Goal: Check status: Check status

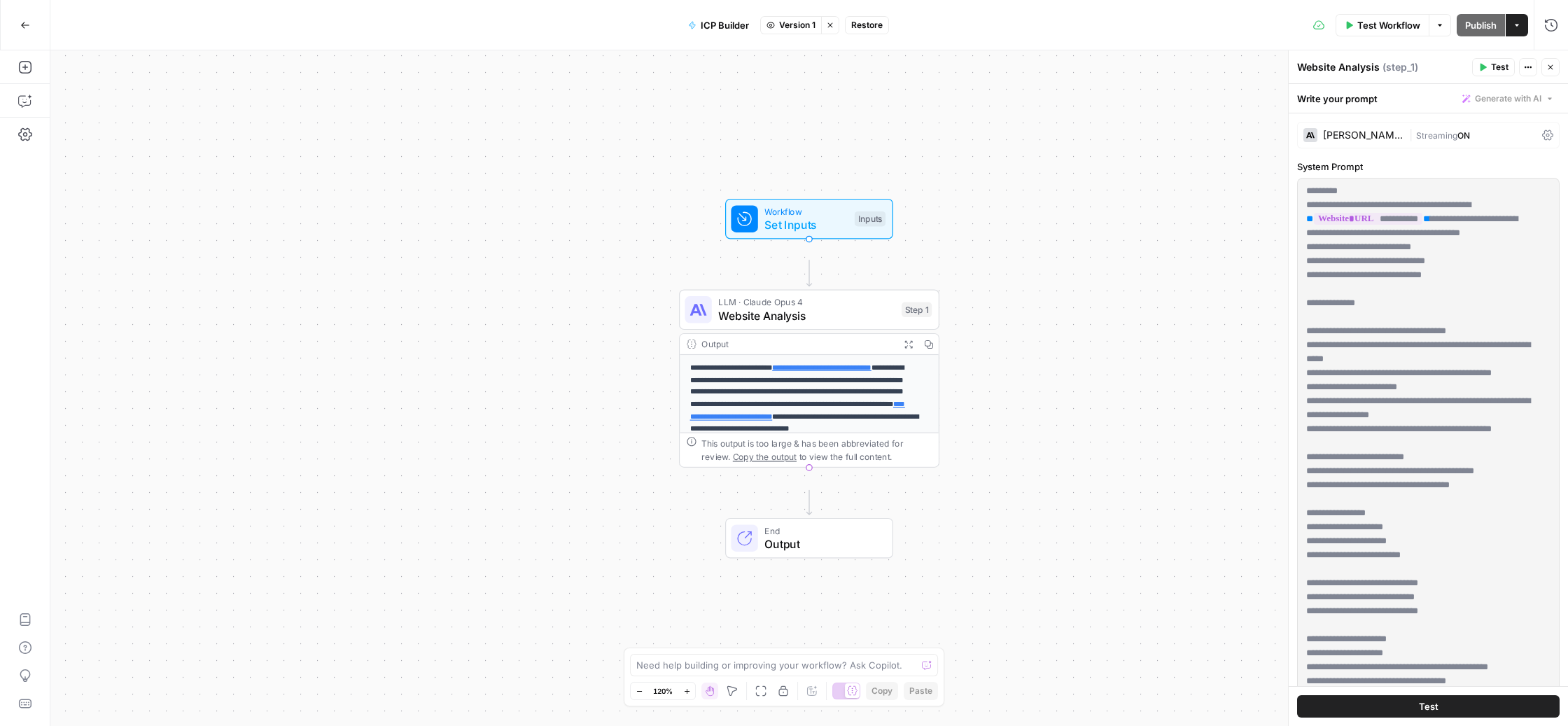
scroll to position [2974, 1]
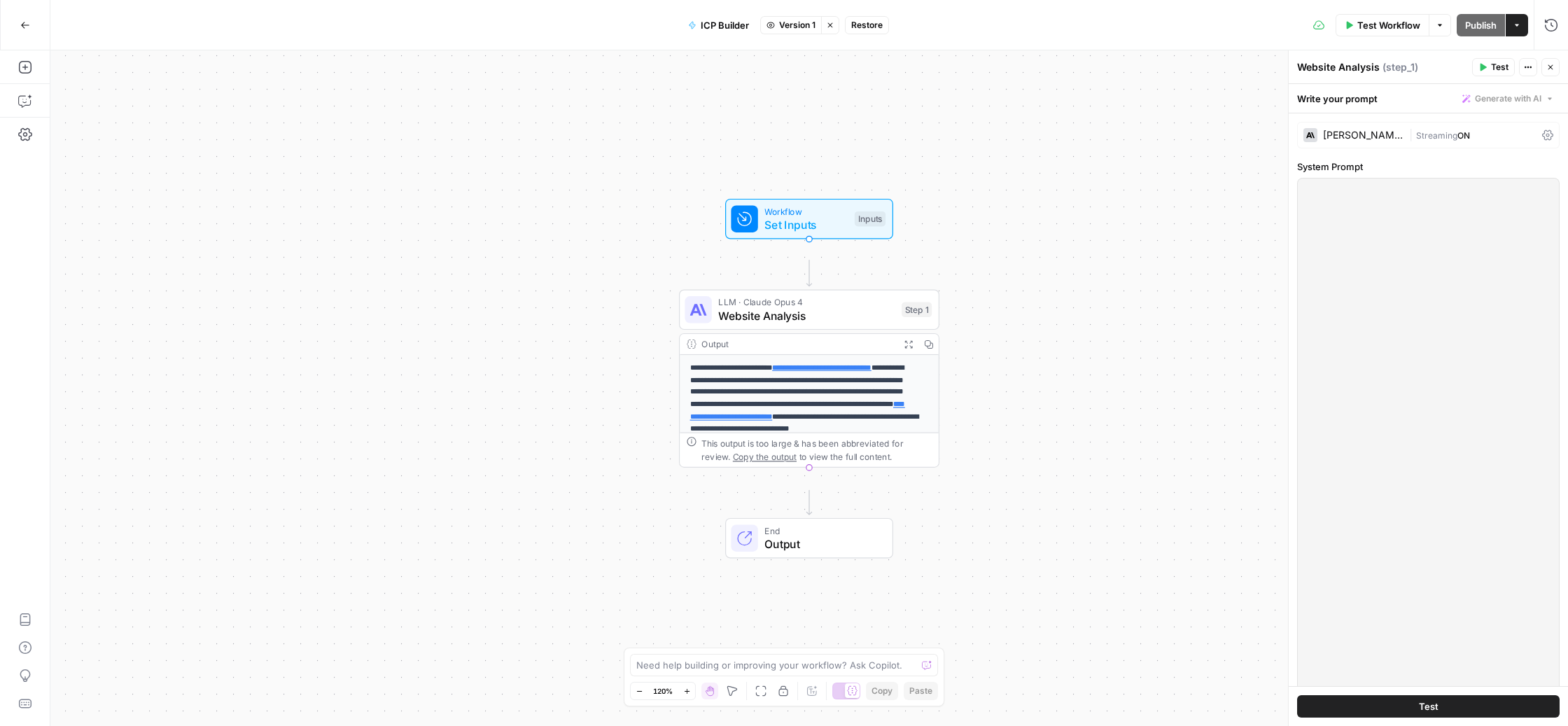
click at [26, 21] on icon "button" at bounding box center [25, 25] width 9 height 9
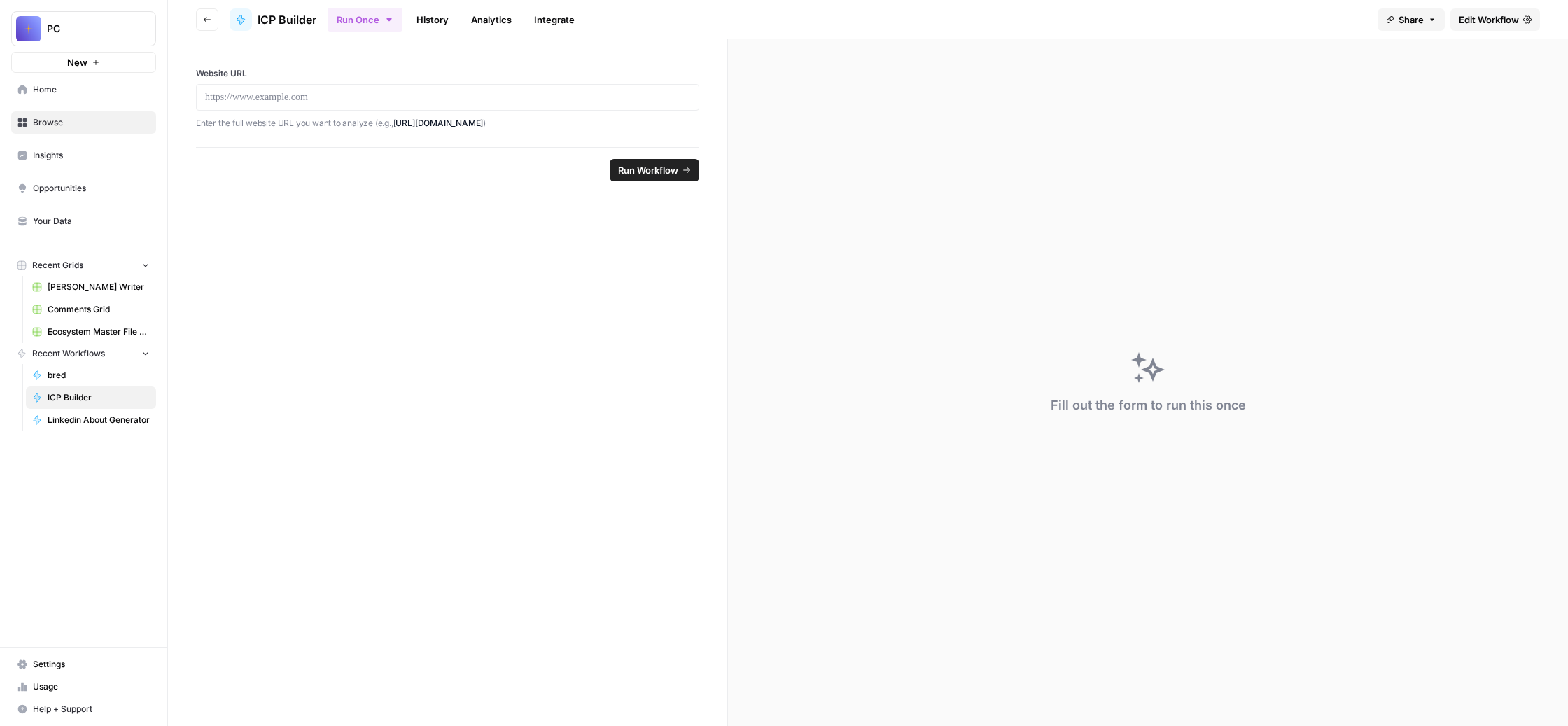
click at [97, 382] on span "bred" at bounding box center [98, 375] width 102 height 12
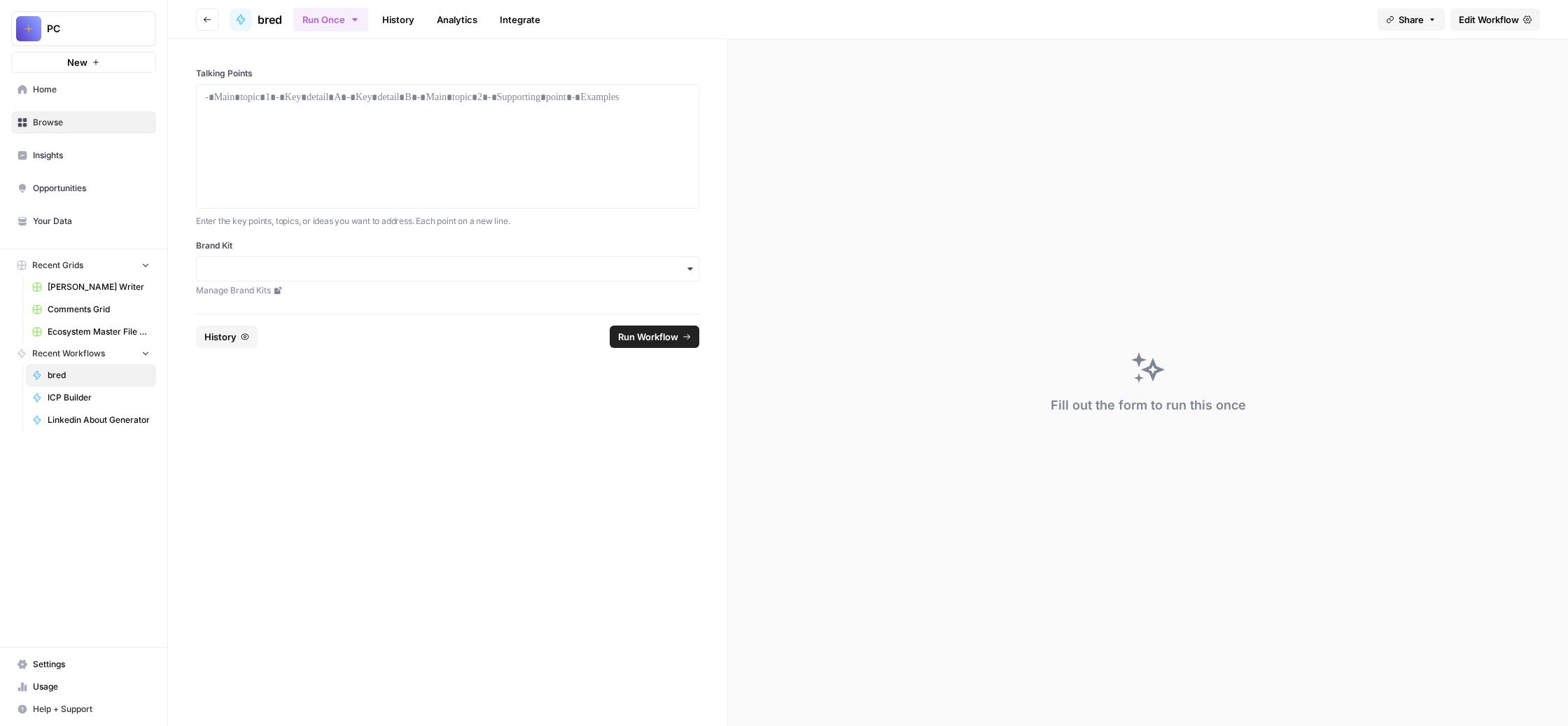
click at [423, 27] on link "History" at bounding box center [398, 20] width 49 height 23
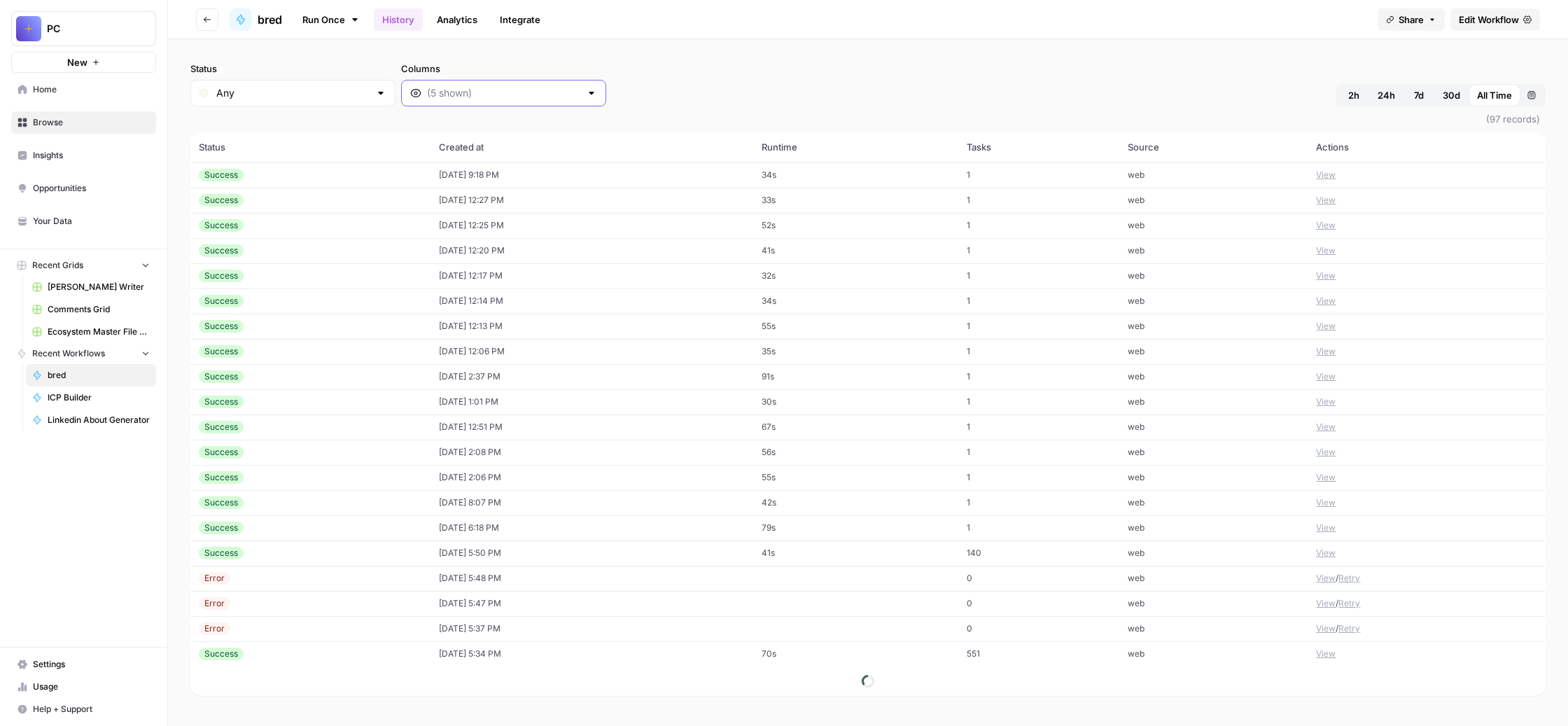
click at [580, 100] on input "Columns" at bounding box center [504, 92] width 154 height 14
click at [691, 227] on span "Output" at bounding box center [665, 219] width 199 height 14
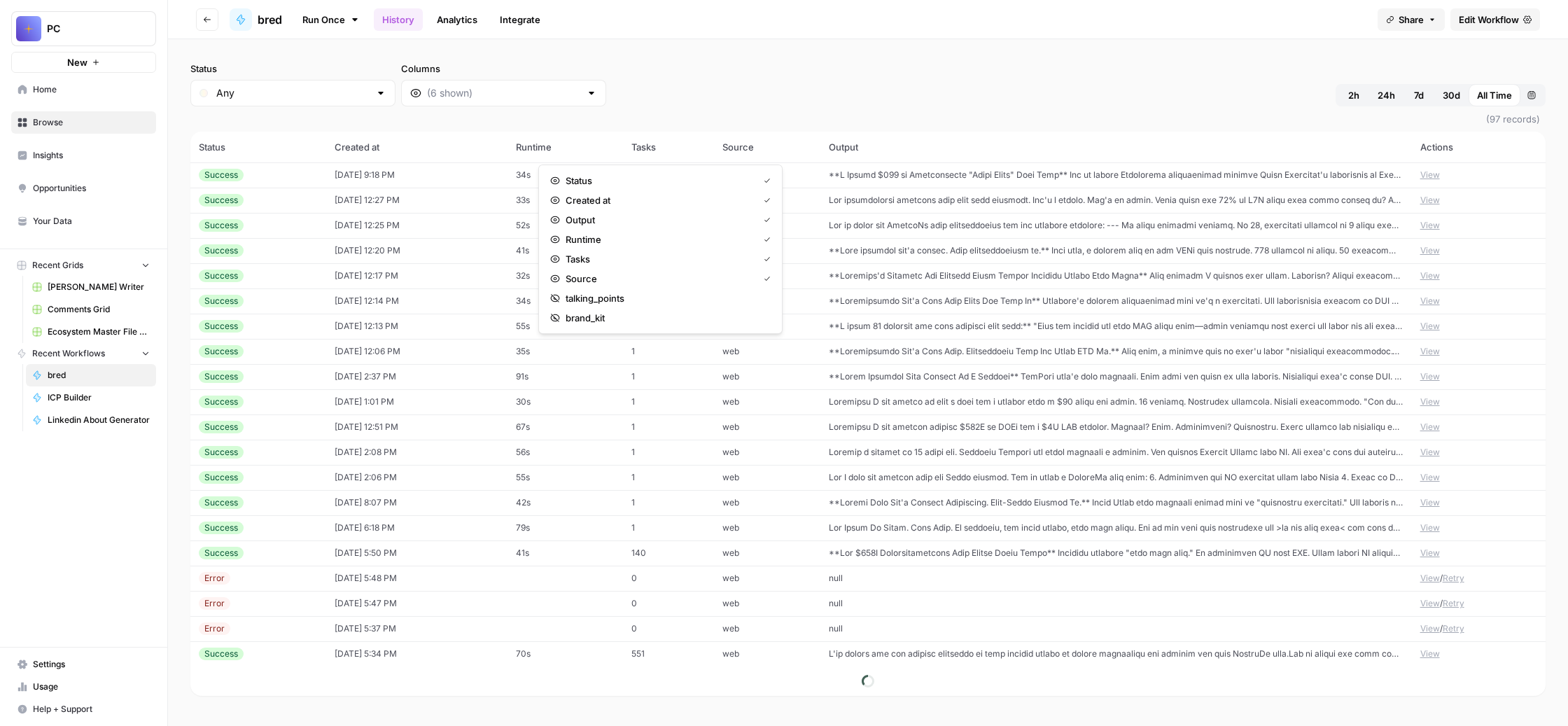
click at [1431, 358] on button "View" at bounding box center [1430, 351] width 20 height 12
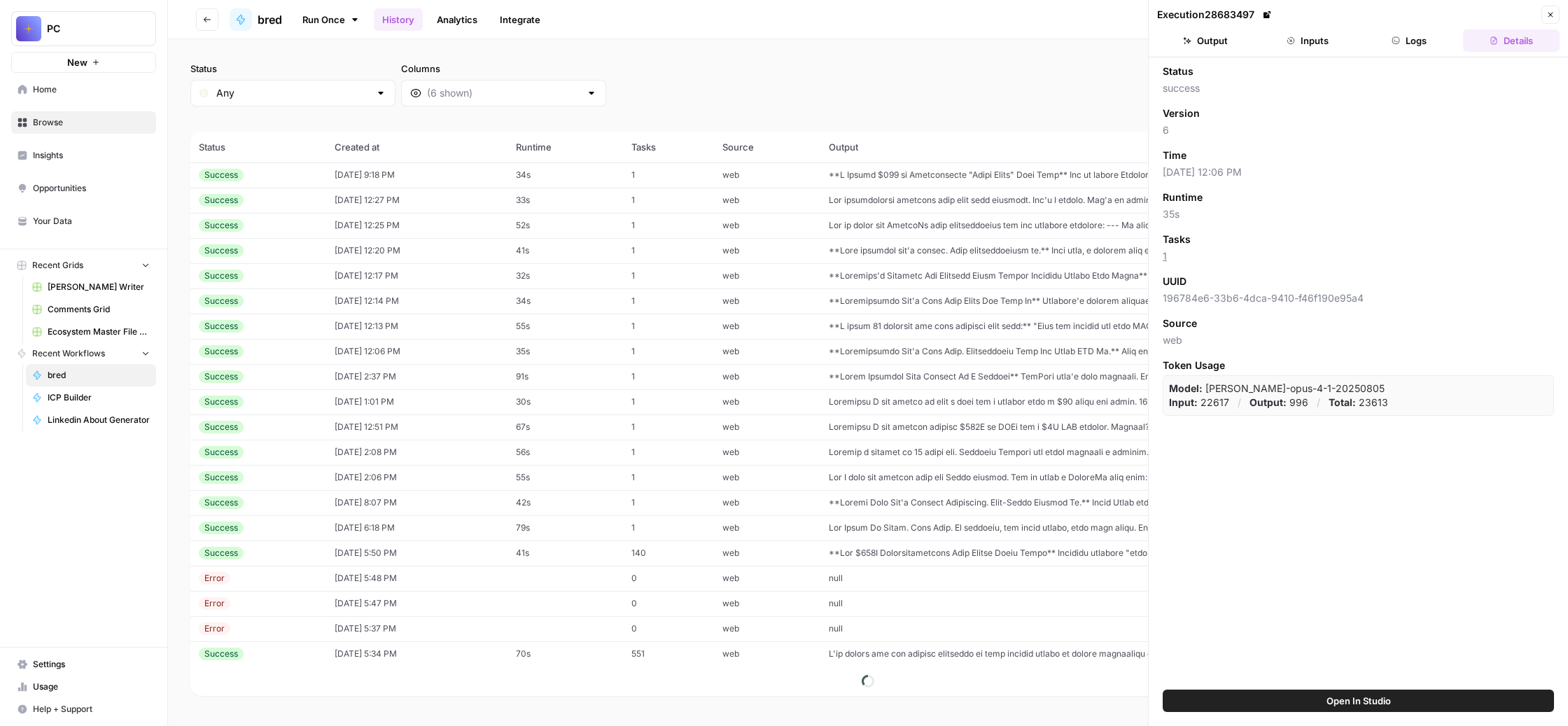
click at [1215, 52] on button "Output" at bounding box center [1205, 40] width 97 height 23
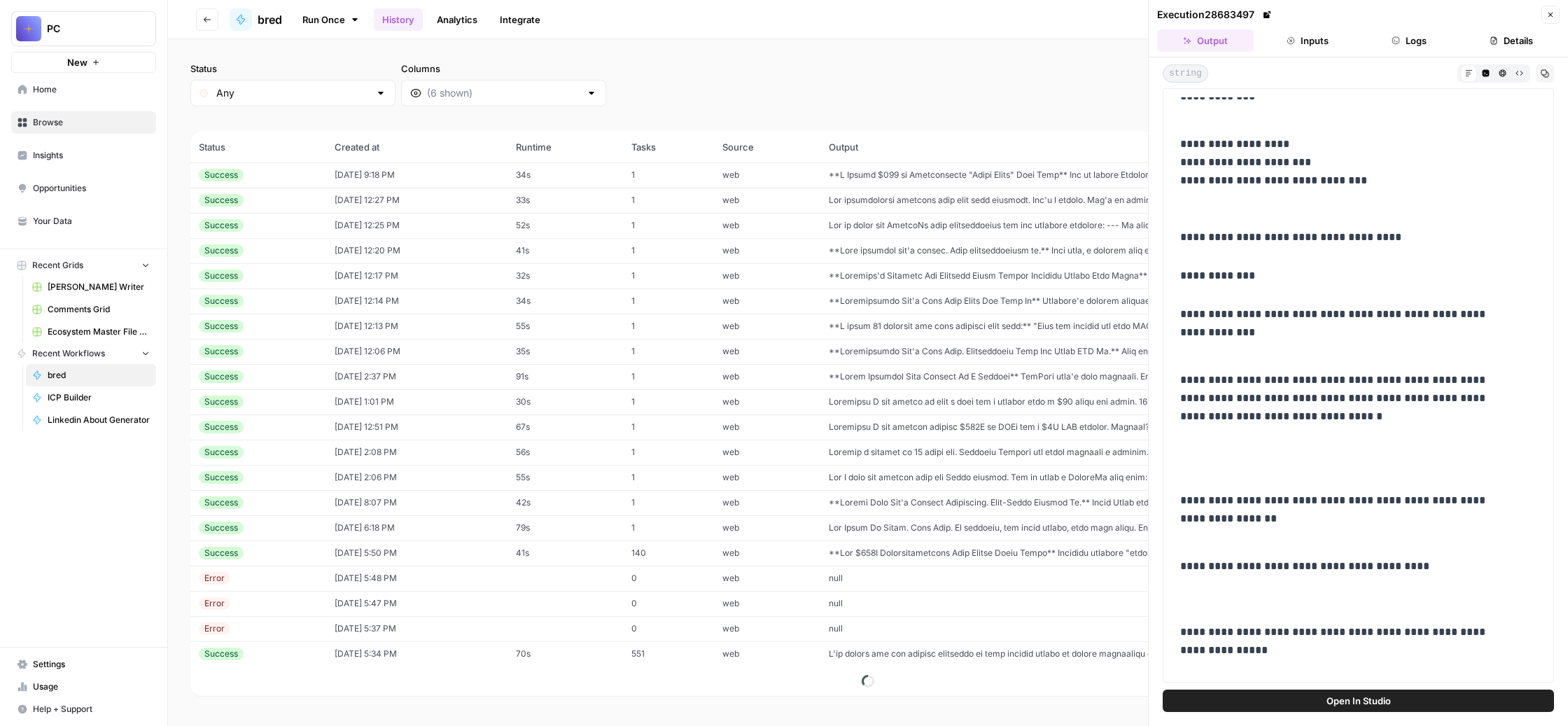
scroll to position [85, 0]
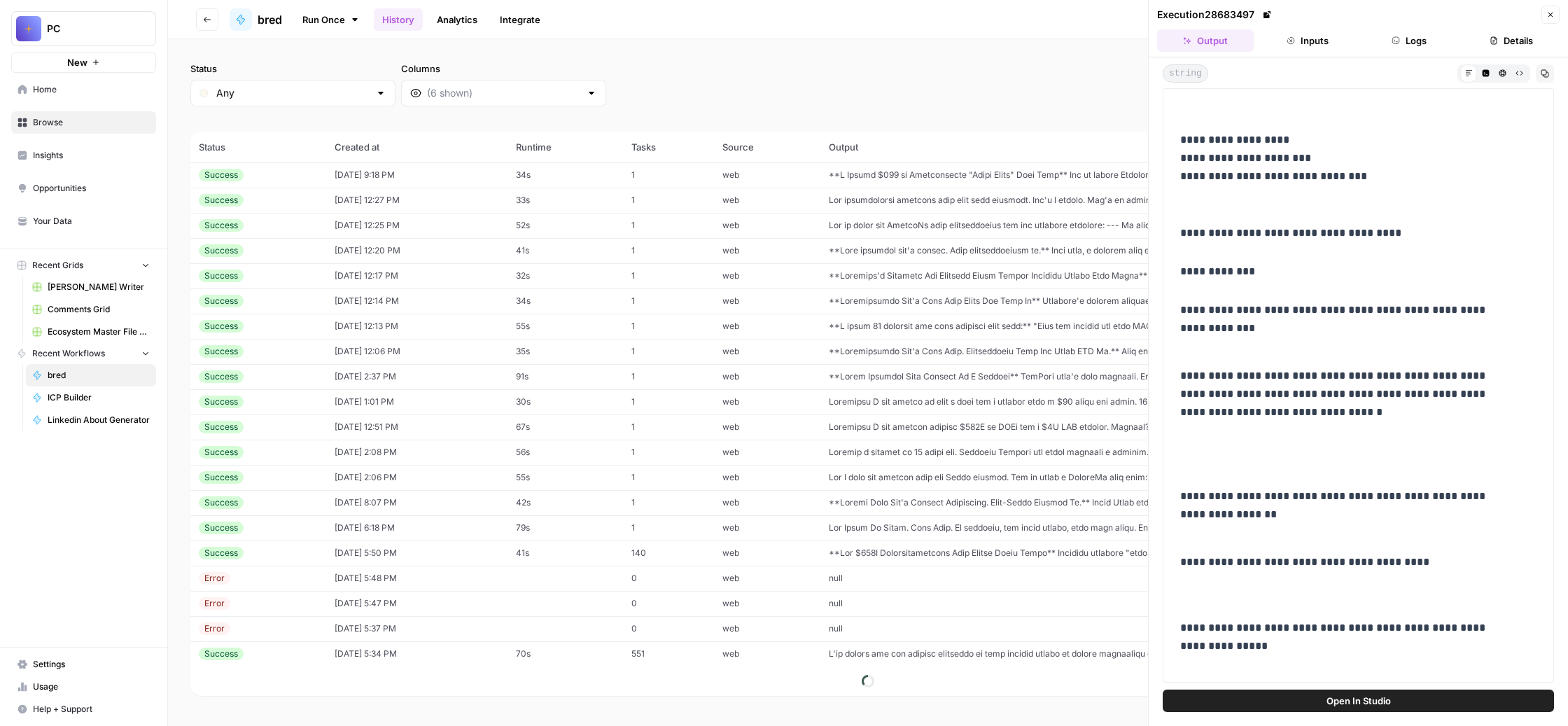
click at [1545, 16] on button "Close" at bounding box center [1551, 15] width 18 height 18
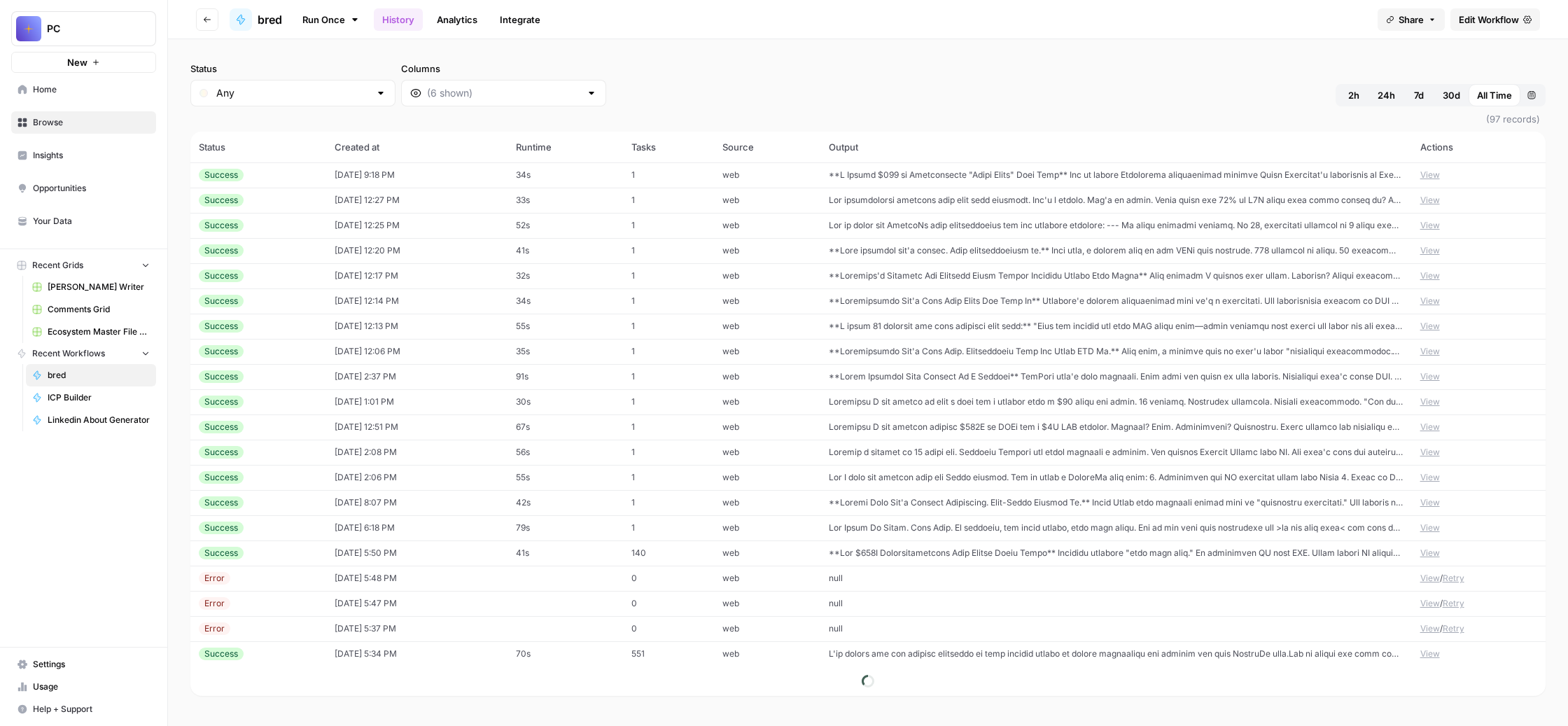
click at [1435, 307] on button "View" at bounding box center [1430, 301] width 20 height 12
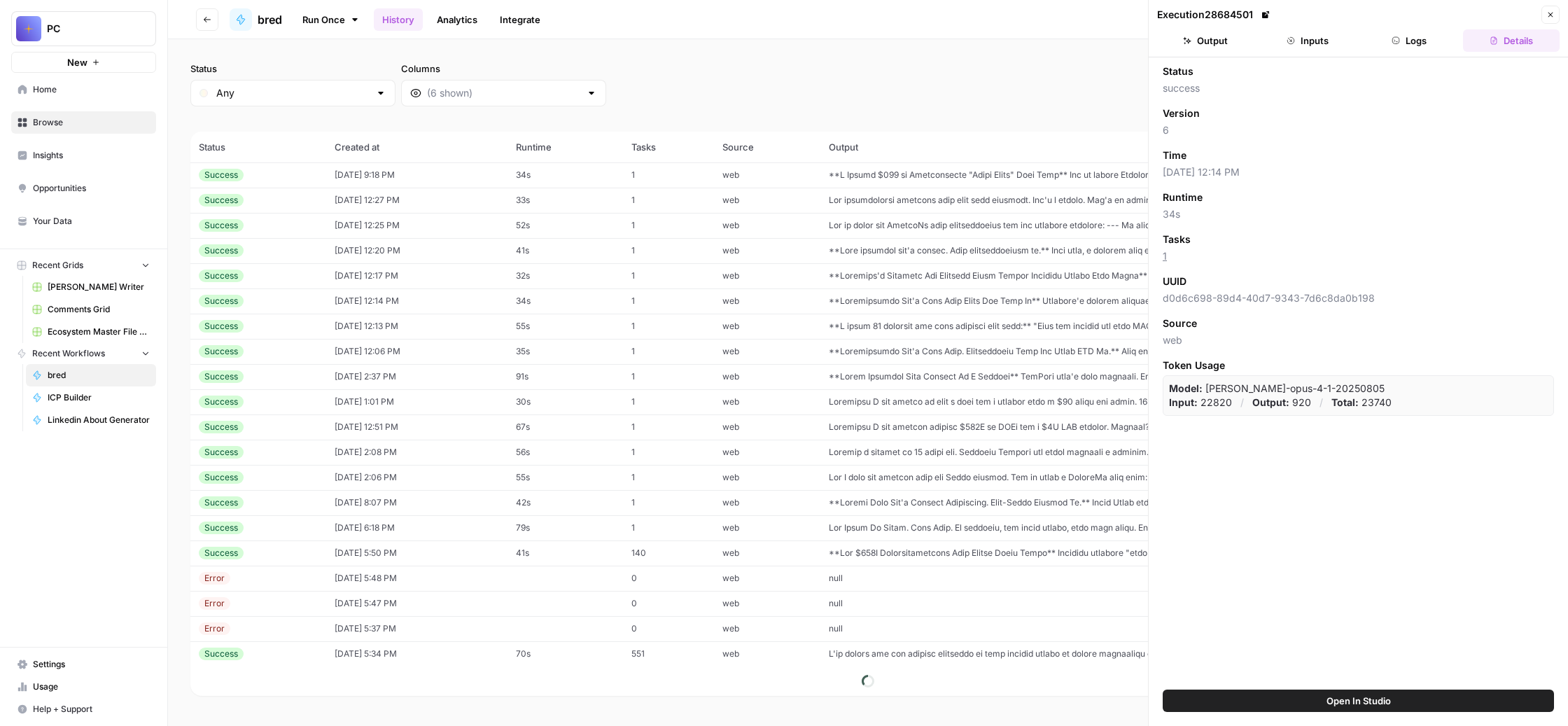
click at [1205, 52] on button "Output" at bounding box center [1205, 40] width 97 height 23
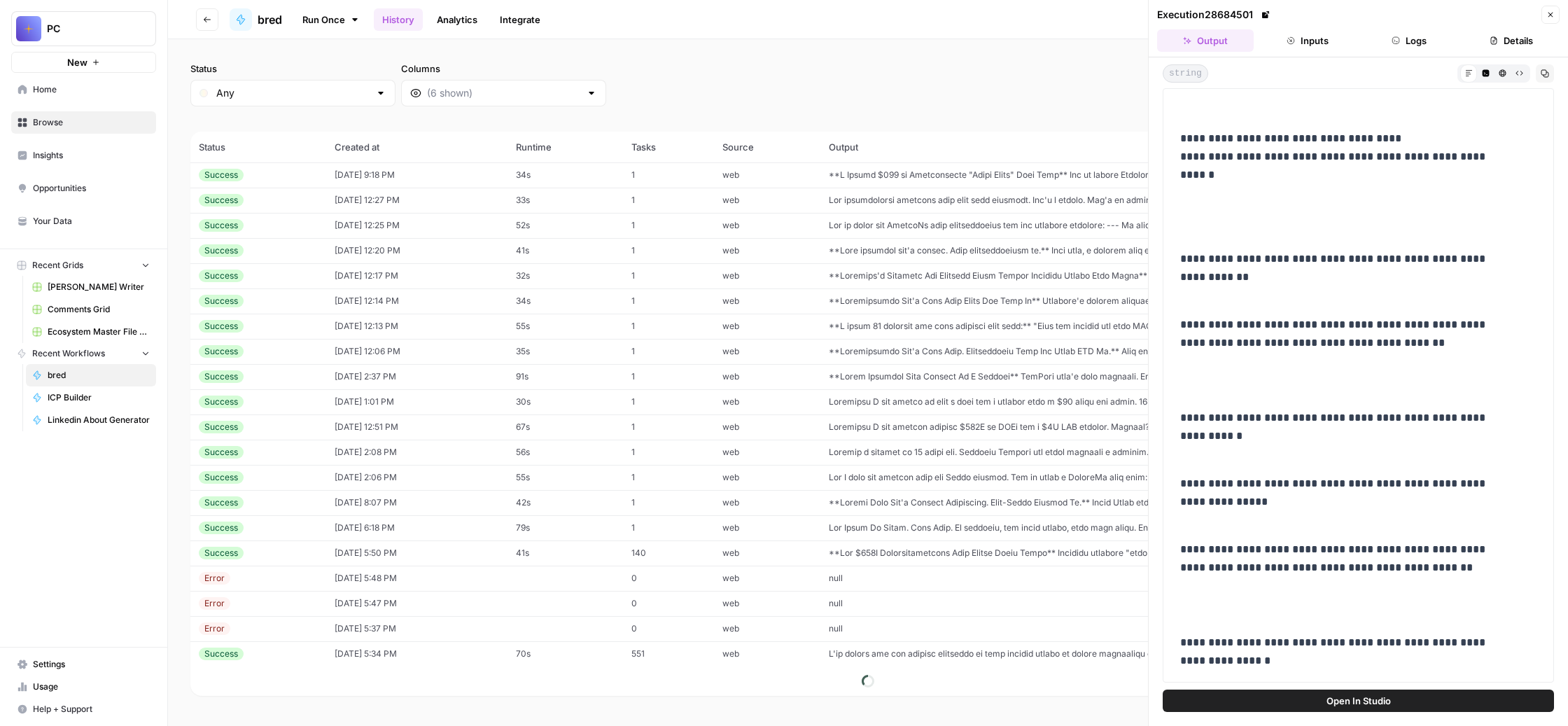
scroll to position [1197, 0]
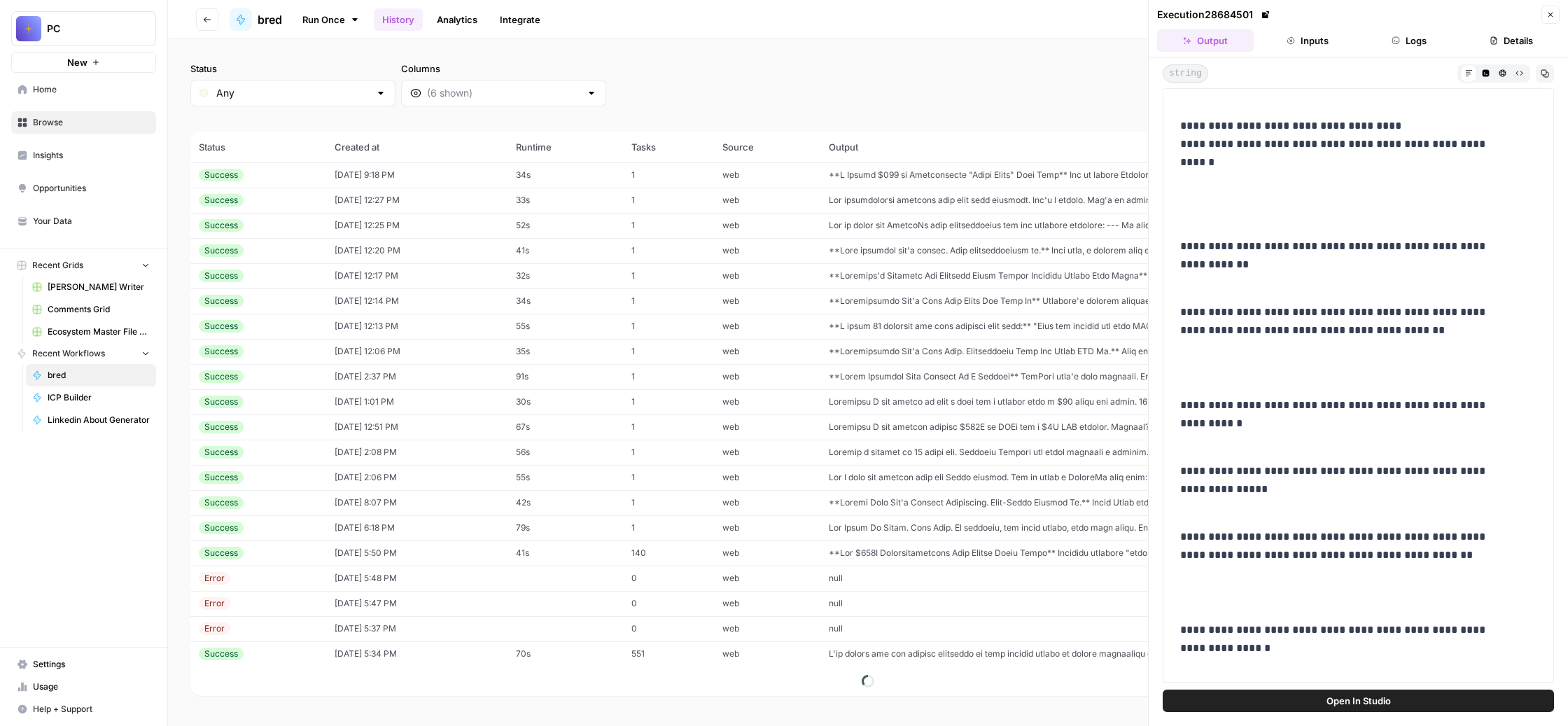
click at [1546, 18] on icon "button" at bounding box center [1551, 15] width 9 height 9
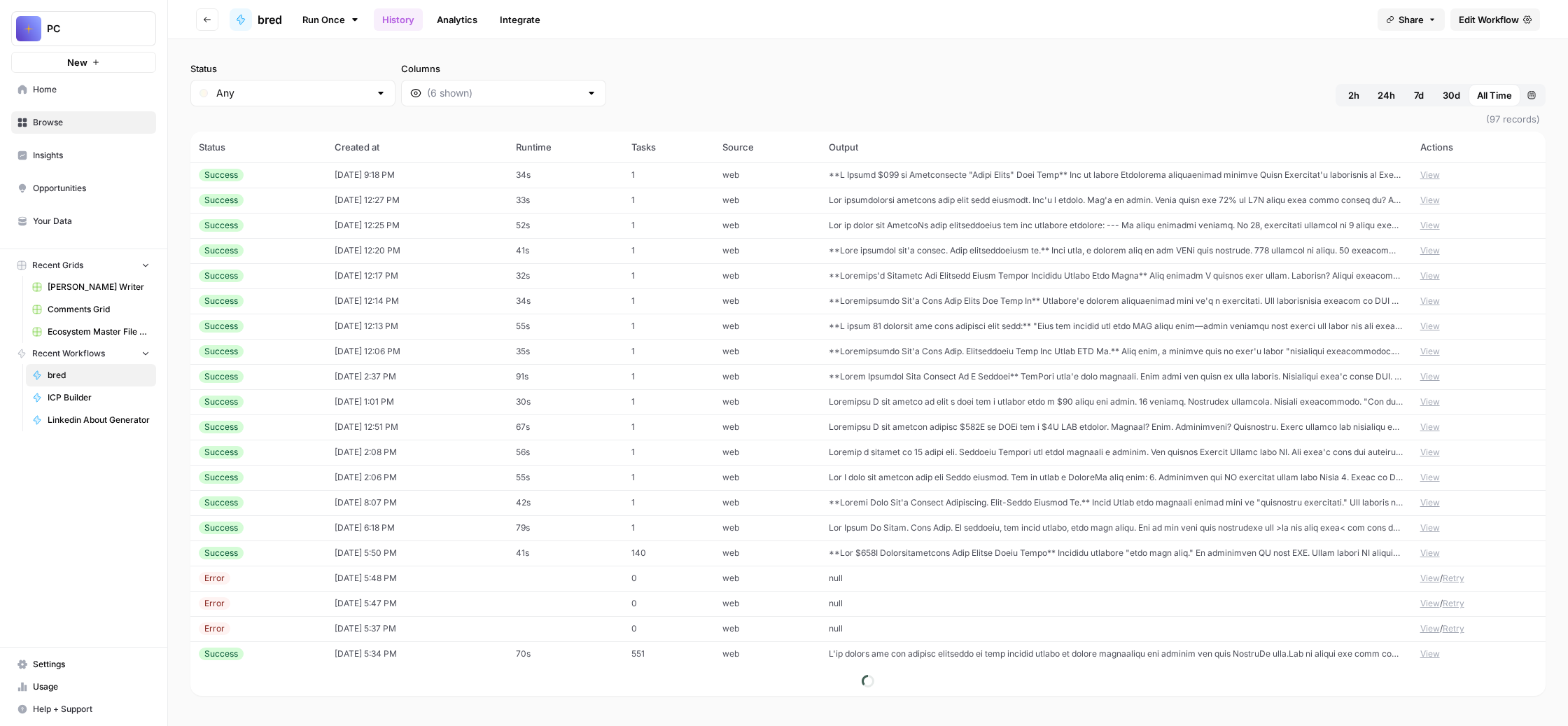
click at [1433, 283] on button "View" at bounding box center [1430, 275] width 20 height 12
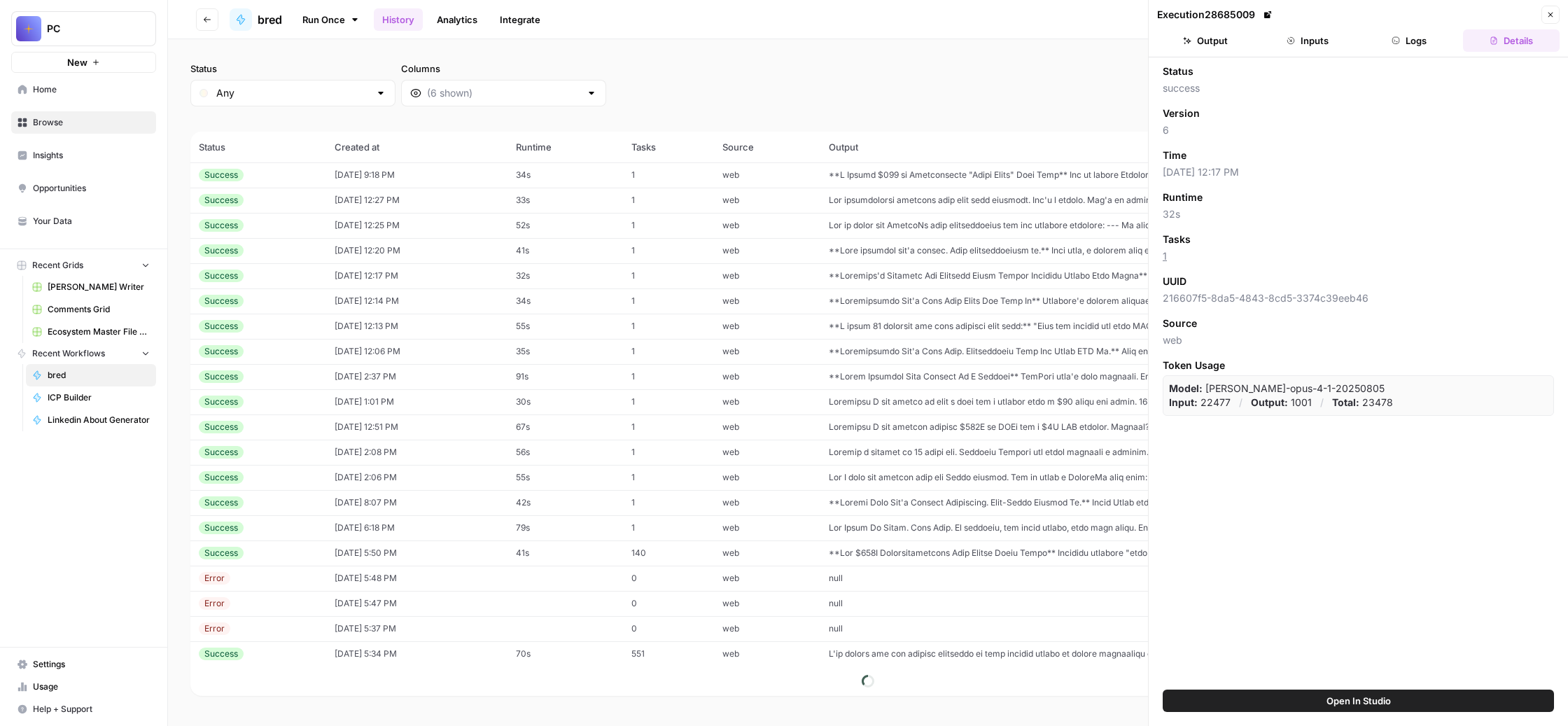
click at [1212, 52] on button "Output" at bounding box center [1205, 40] width 97 height 23
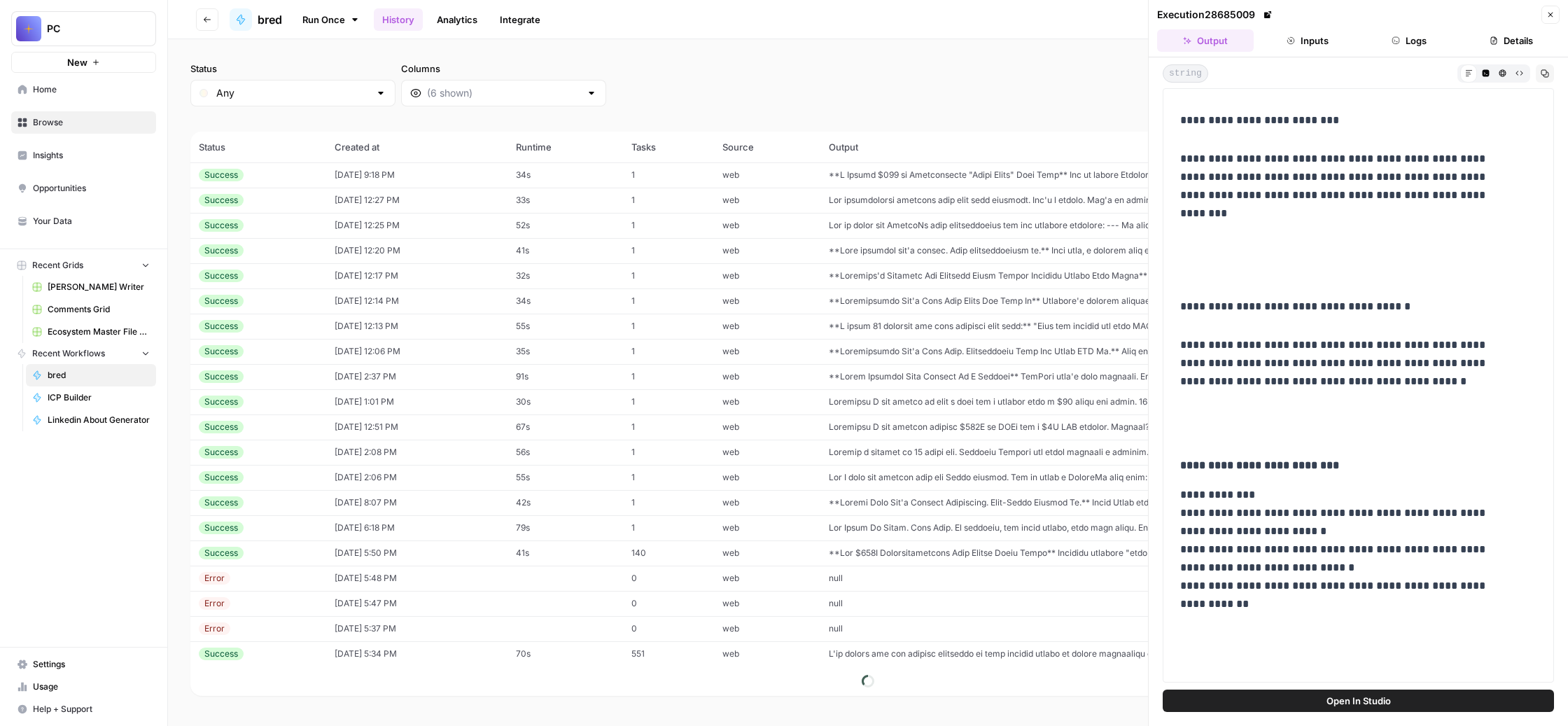
scroll to position [1394, 0]
click at [1510, 82] on button "Raw Output" at bounding box center [1518, 72] width 17 height 17
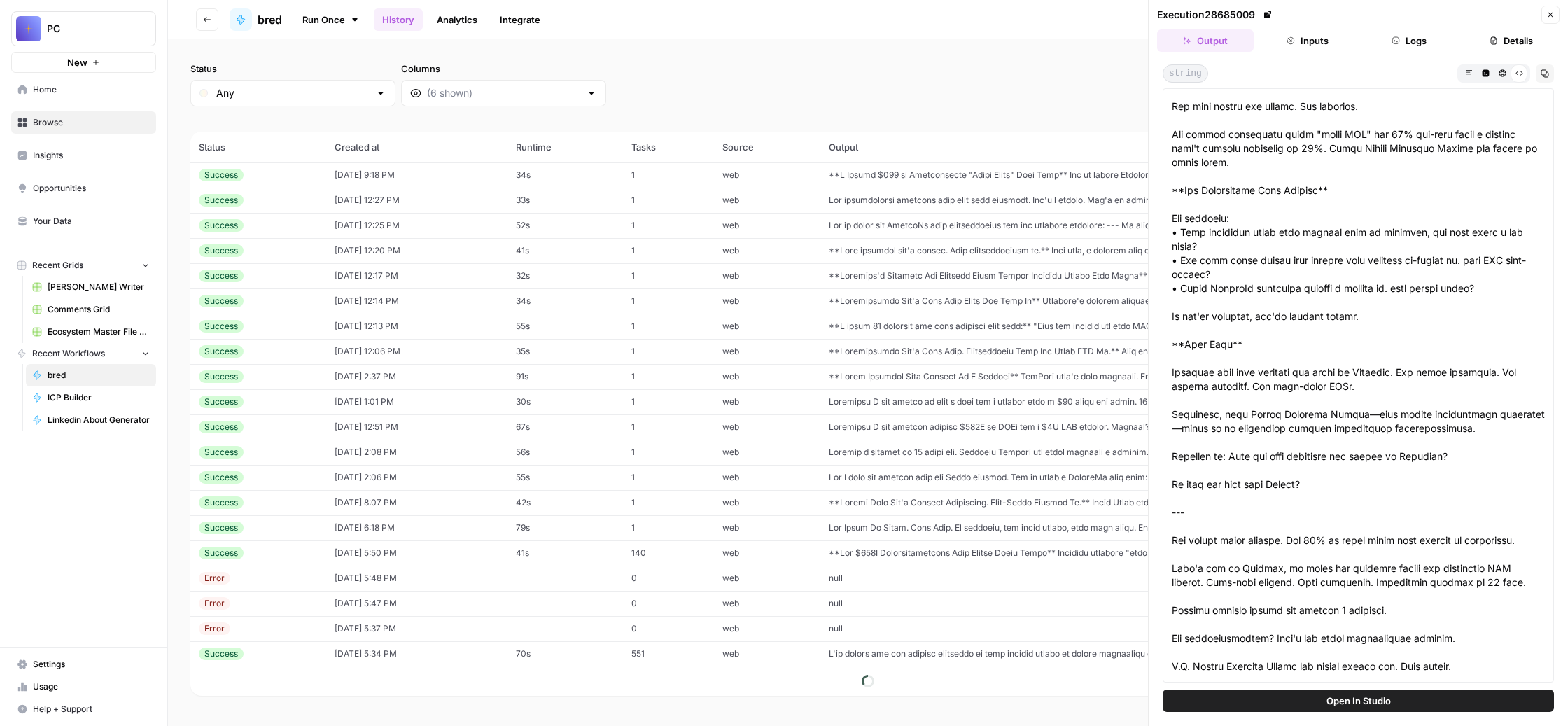
click at [1499, 77] on icon "button" at bounding box center [1502, 73] width 8 height 8
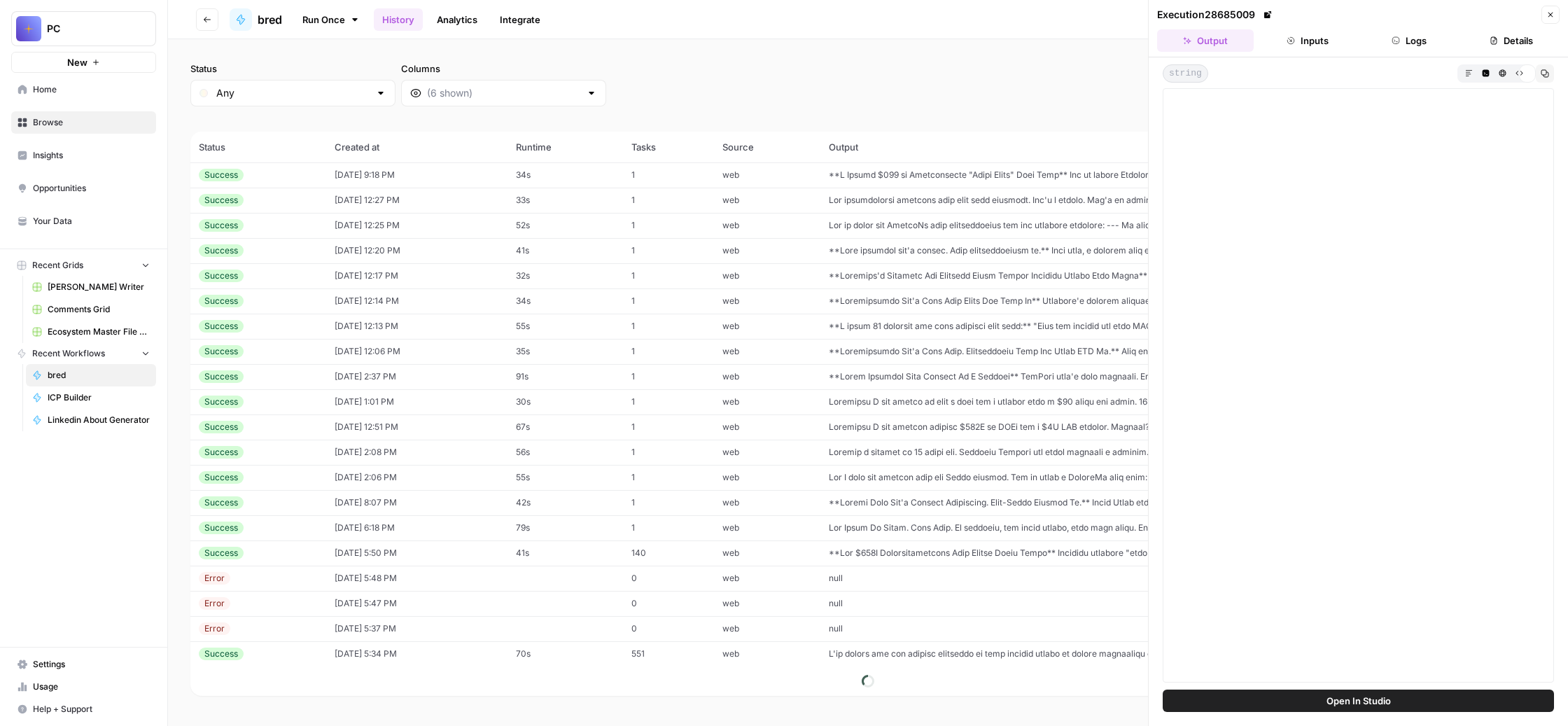
scroll to position [0, 0]
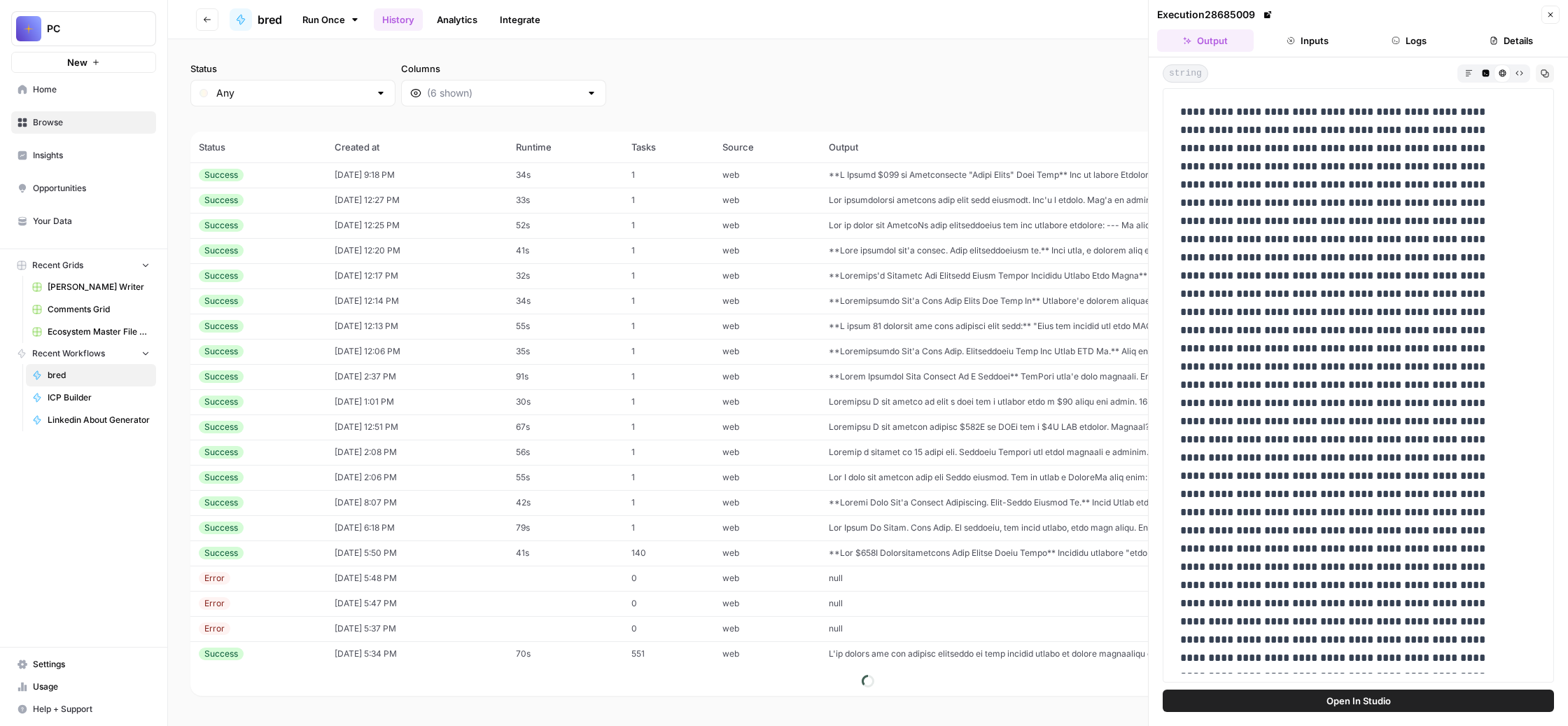
click at [1482, 77] on icon "button" at bounding box center [1486, 73] width 8 height 8
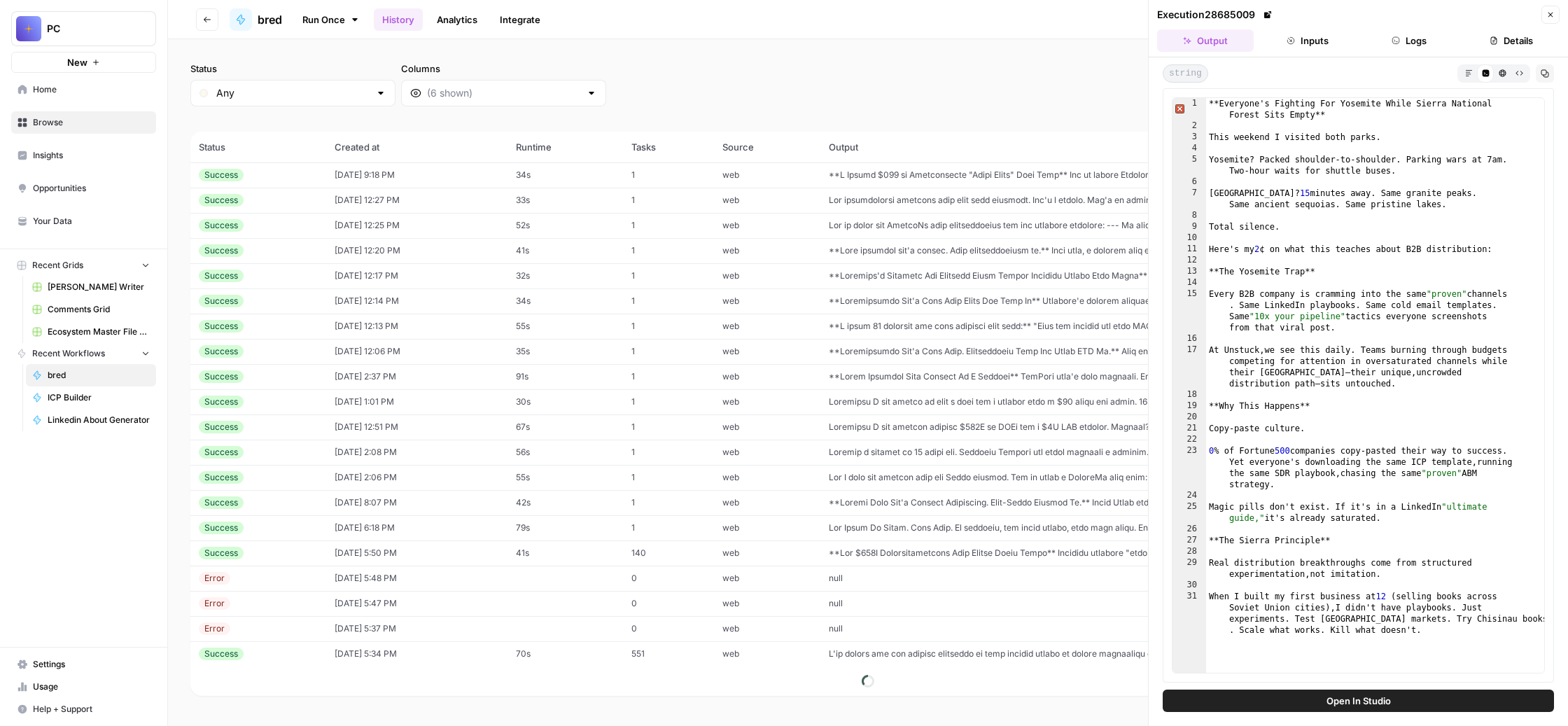
click at [1460, 82] on button "Markdown" at bounding box center [1468, 72] width 17 height 17
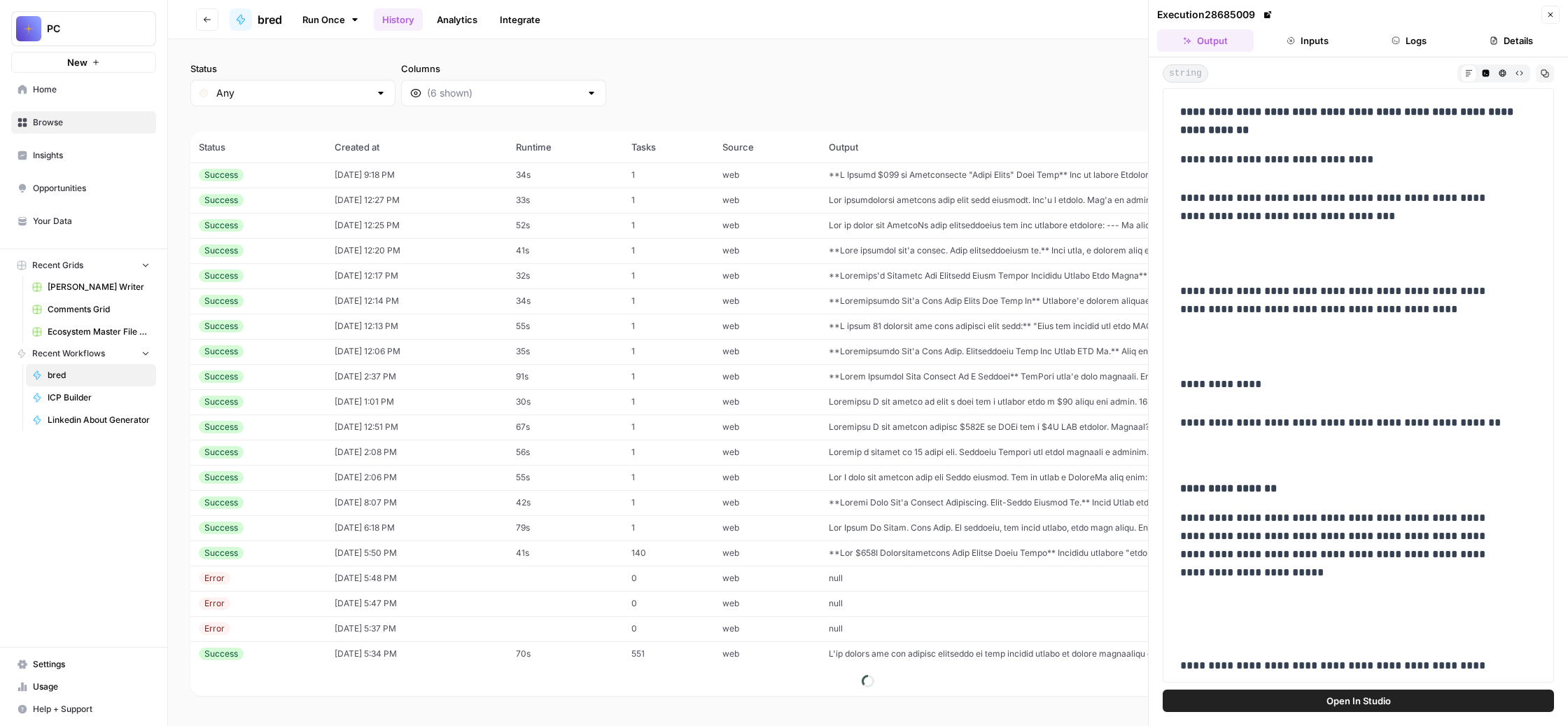
click at [1541, 78] on icon "button" at bounding box center [1545, 74] width 9 height 9
